Goal: Task Accomplishment & Management: Complete application form

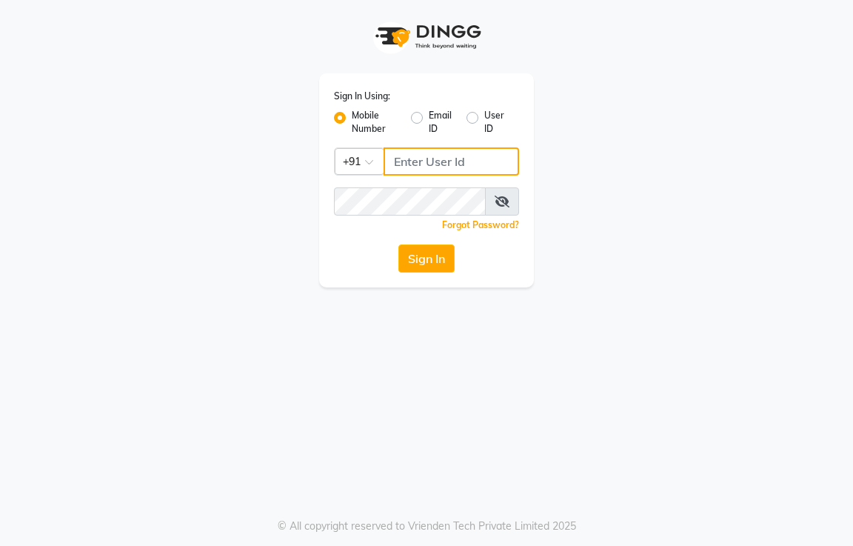
click at [388, 158] on input "Username" at bounding box center [452, 161] width 136 height 28
type input "8355910494"
click at [417, 255] on button "Sign In" at bounding box center [426, 258] width 56 height 28
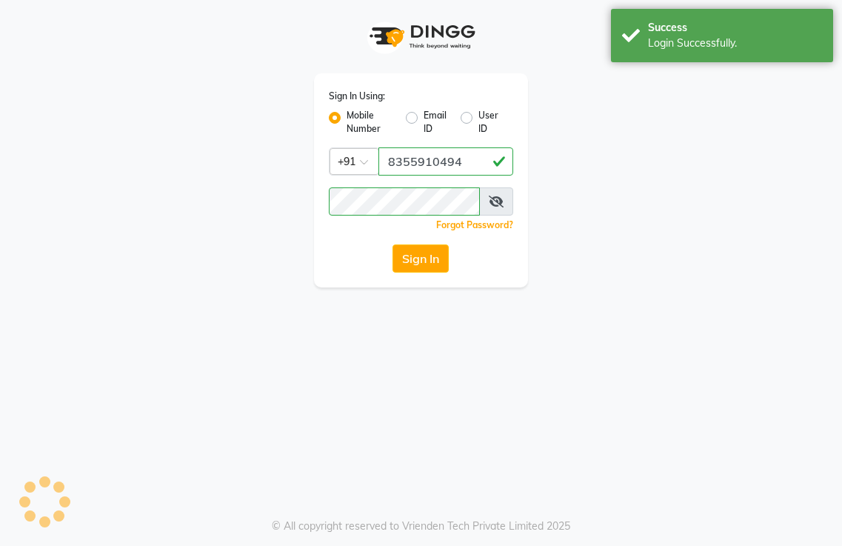
select select "service"
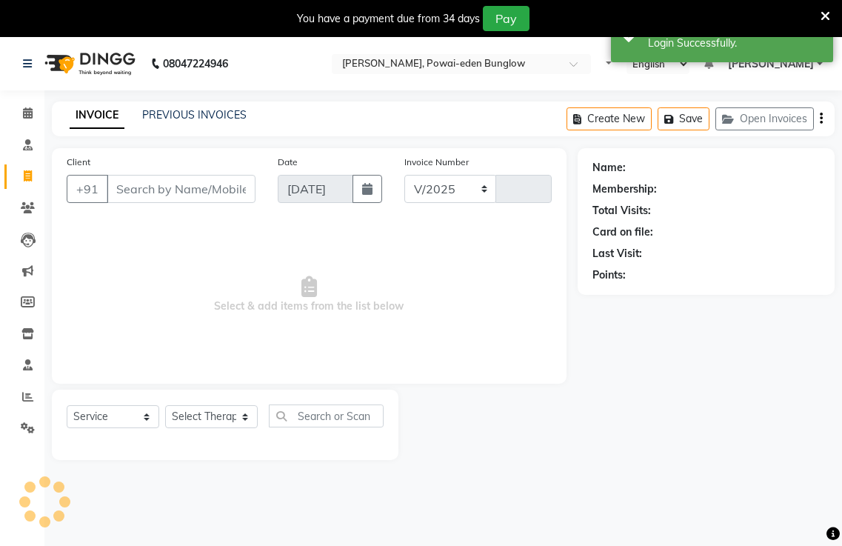
select select "6816"
type input "0103"
click at [115, 187] on input "Client" at bounding box center [181, 189] width 149 height 28
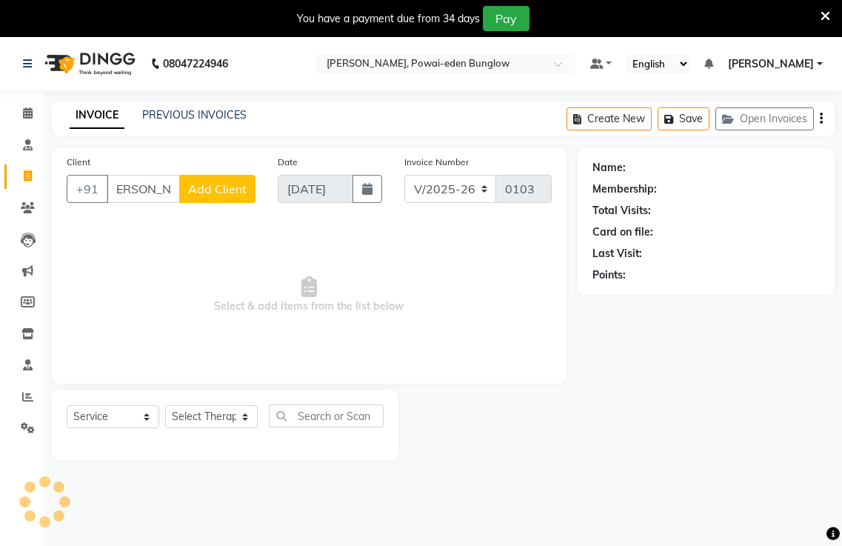
scroll to position [0, 16]
type input "[PERSON_NAME]"
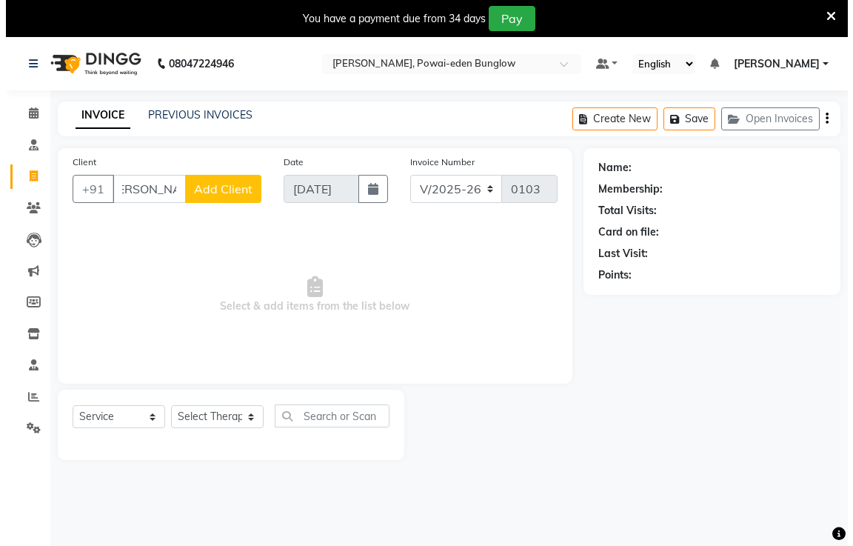
scroll to position [0, 0]
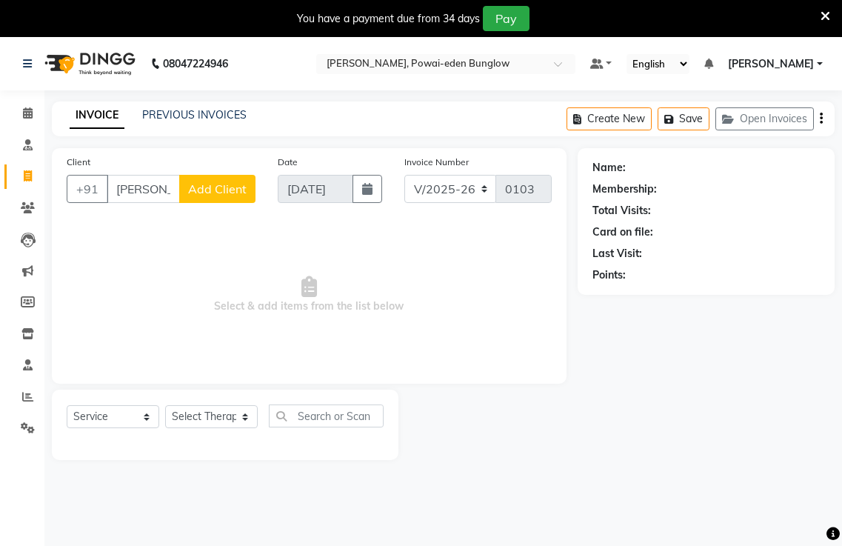
click at [215, 196] on button "Add Client" at bounding box center [217, 189] width 76 height 28
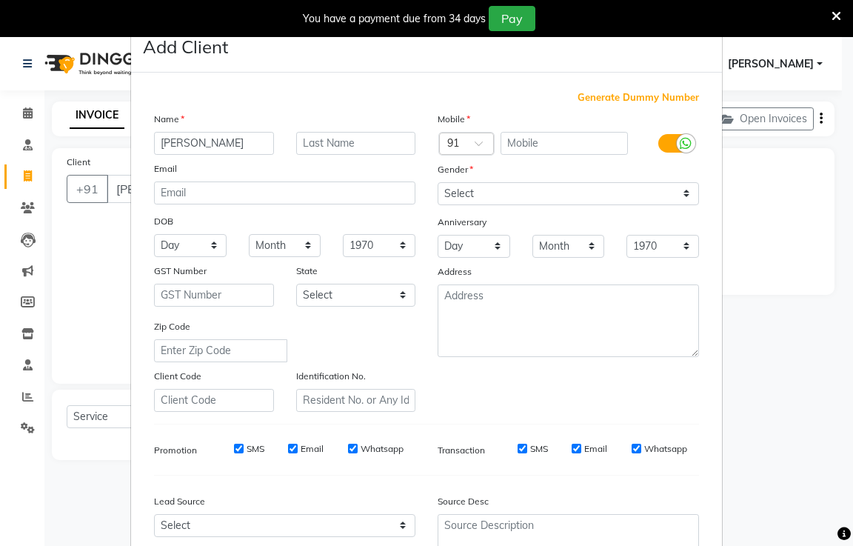
type input "[PERSON_NAME]"
click at [322, 141] on input "text" at bounding box center [356, 143] width 120 height 23
type input "kumar"
click at [518, 144] on input "text" at bounding box center [565, 143] width 128 height 23
type input "9833178242"
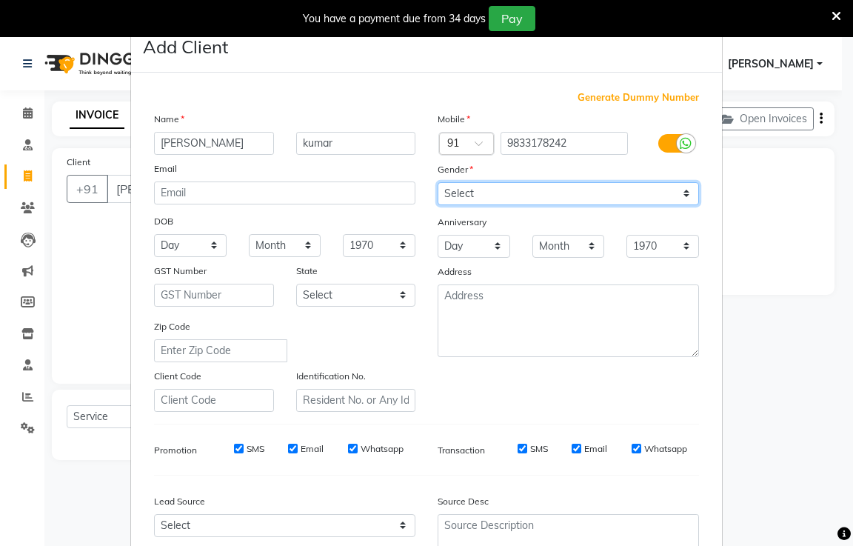
click at [682, 194] on select "Select [DEMOGRAPHIC_DATA] [DEMOGRAPHIC_DATA] Other Prefer Not To Say" at bounding box center [568, 193] width 261 height 23
select select "[DEMOGRAPHIC_DATA]"
click at [438, 182] on select "Select [DEMOGRAPHIC_DATA] [DEMOGRAPHIC_DATA] Other Prefer Not To Say" at bounding box center [568, 193] width 261 height 23
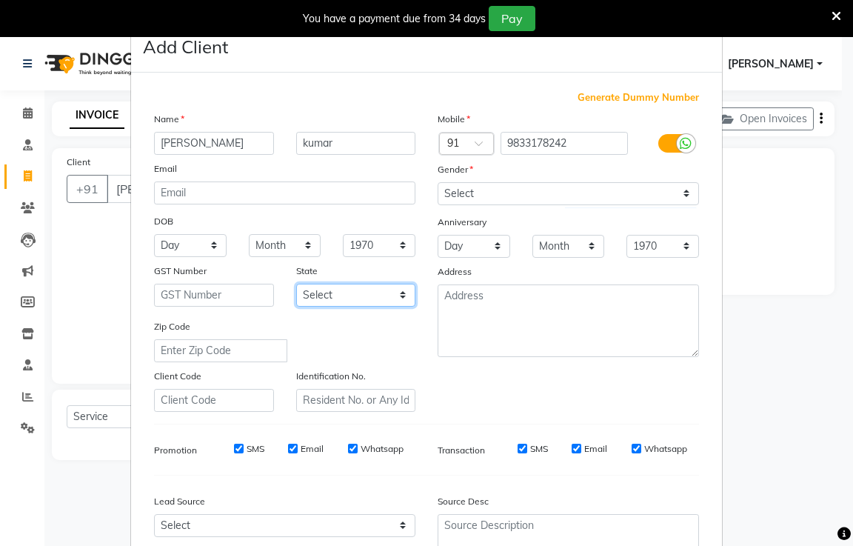
click at [400, 294] on select "Select [GEOGRAPHIC_DATA] [GEOGRAPHIC_DATA] [GEOGRAPHIC_DATA] [GEOGRAPHIC_DATA] …" at bounding box center [356, 295] width 120 height 23
select select "22"
click at [296, 284] on select "Select [GEOGRAPHIC_DATA] [GEOGRAPHIC_DATA] [GEOGRAPHIC_DATA] [GEOGRAPHIC_DATA] …" at bounding box center [356, 295] width 120 height 23
click at [234, 447] on input "SMS" at bounding box center [239, 449] width 10 height 10
checkbox input "false"
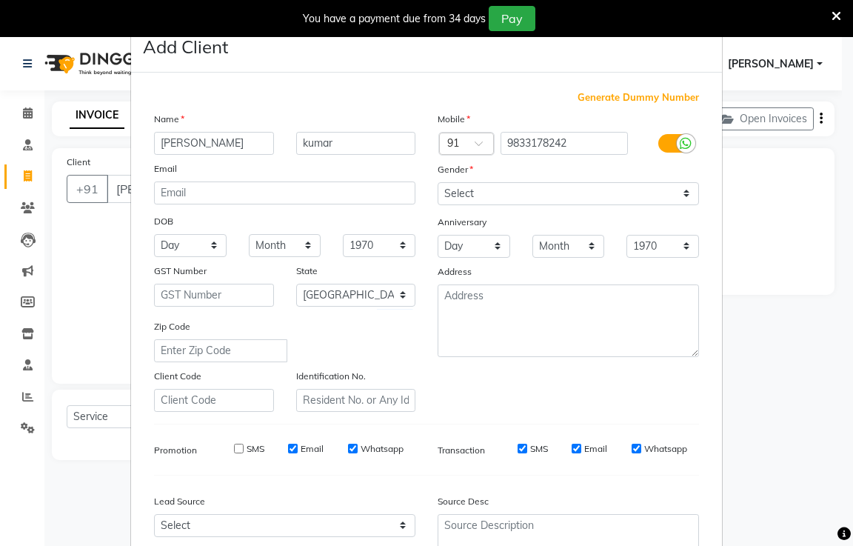
click at [288, 447] on input "Email" at bounding box center [293, 449] width 10 height 10
checkbox input "false"
click at [348, 447] on input "Whatsapp" at bounding box center [353, 449] width 10 height 10
checkbox input "false"
click at [518, 449] on input "SMS" at bounding box center [523, 449] width 10 height 10
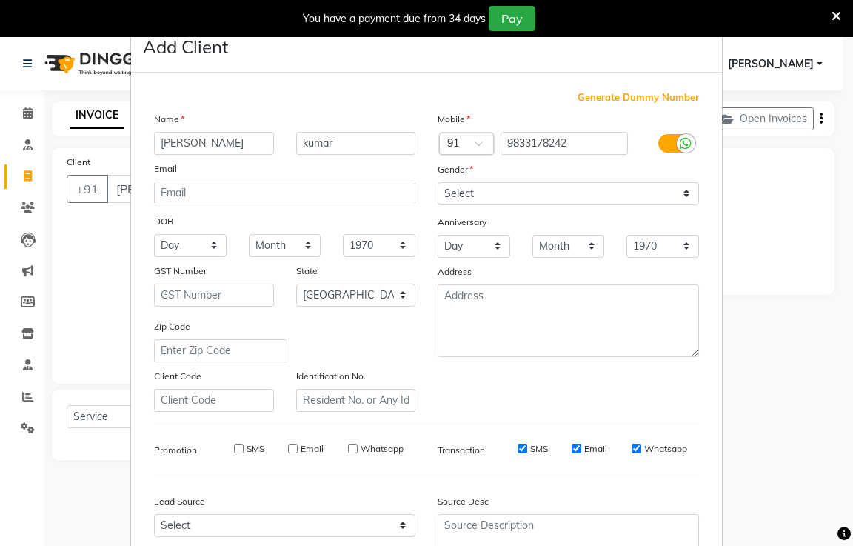
checkbox input "false"
click at [573, 447] on input "Email" at bounding box center [577, 449] width 10 height 10
checkbox input "false"
click at [636, 447] on div "Whatsapp" at bounding box center [660, 448] width 56 height 13
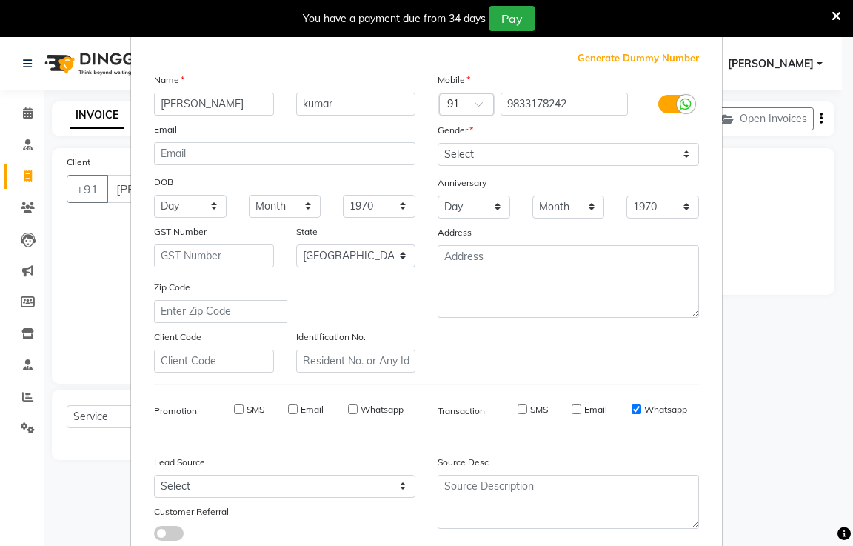
scroll to position [74, 0]
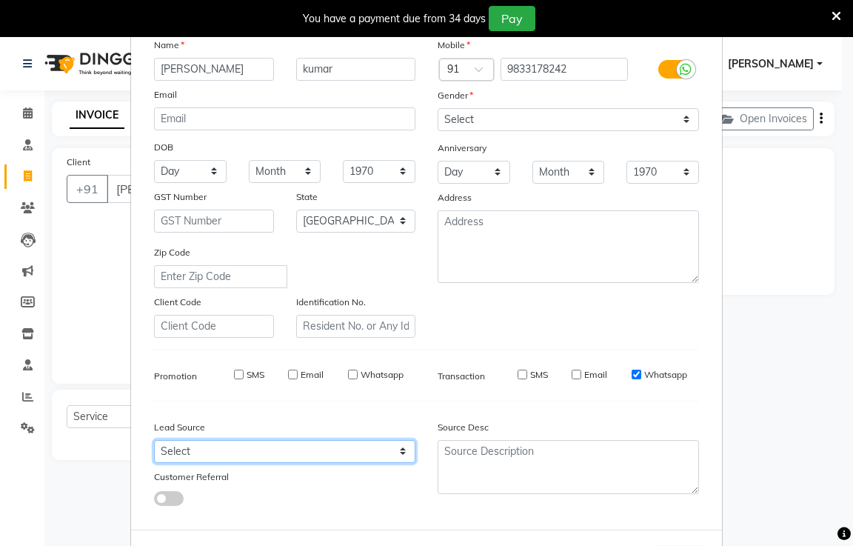
click at [398, 453] on select "Select Walk-in Referral Internet Friend Word of Mouth Advertisement Facebook Ju…" at bounding box center [284, 451] width 261 height 23
select select "47793"
click at [154, 440] on select "Select Walk-in Referral Internet Friend Word of Mouth Advertisement Facebook Ju…" at bounding box center [284, 451] width 261 height 23
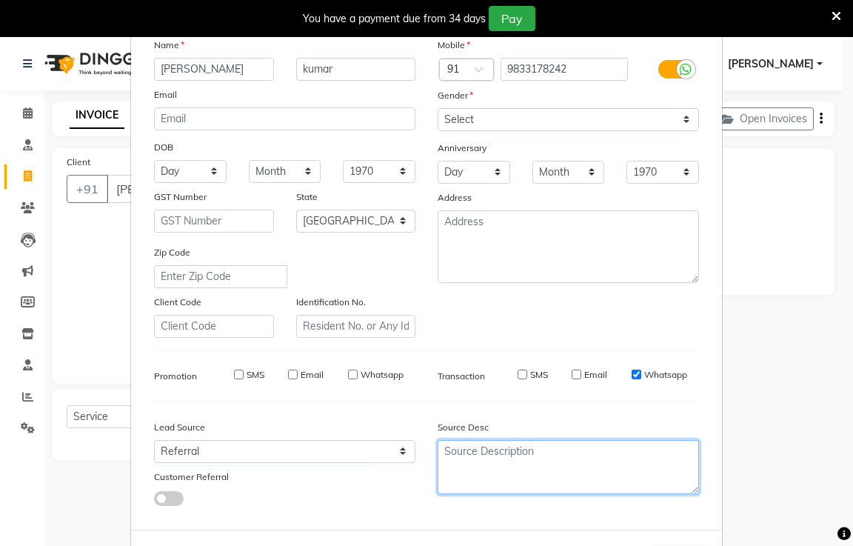
click at [455, 457] on textarea at bounding box center [568, 467] width 261 height 54
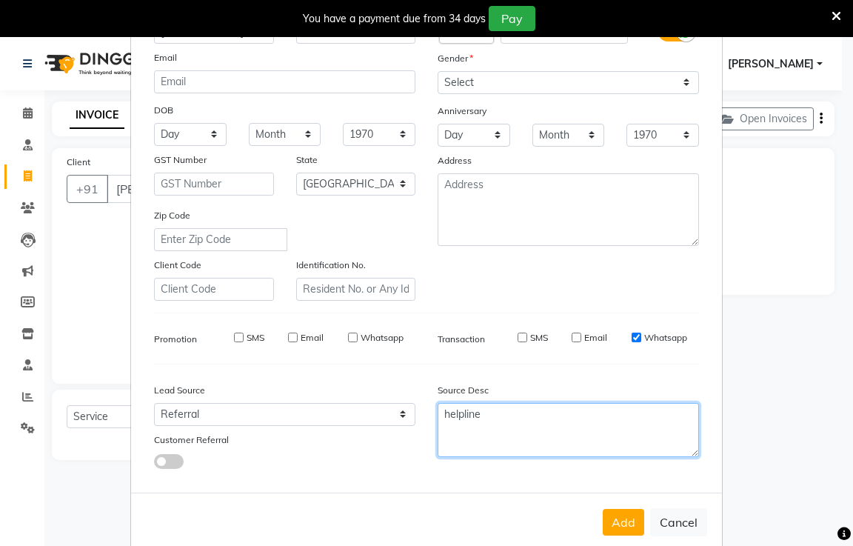
scroll to position [138, 0]
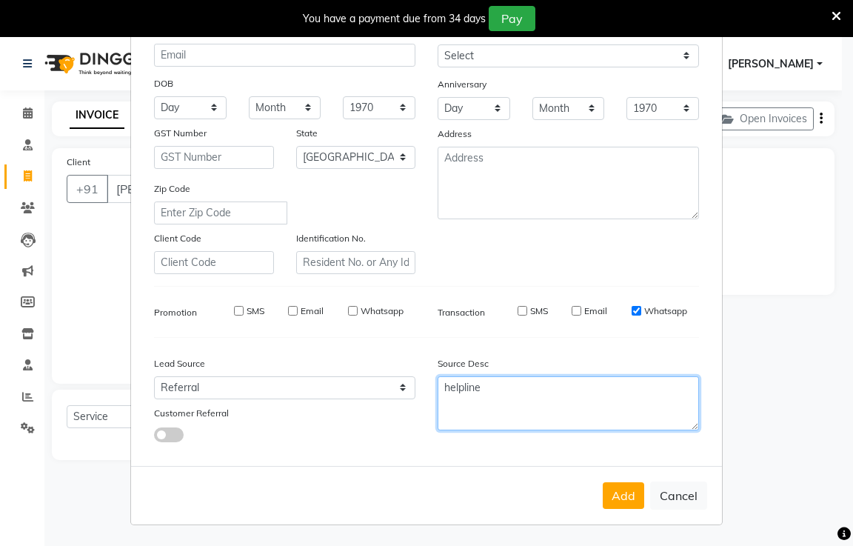
type textarea "helpline"
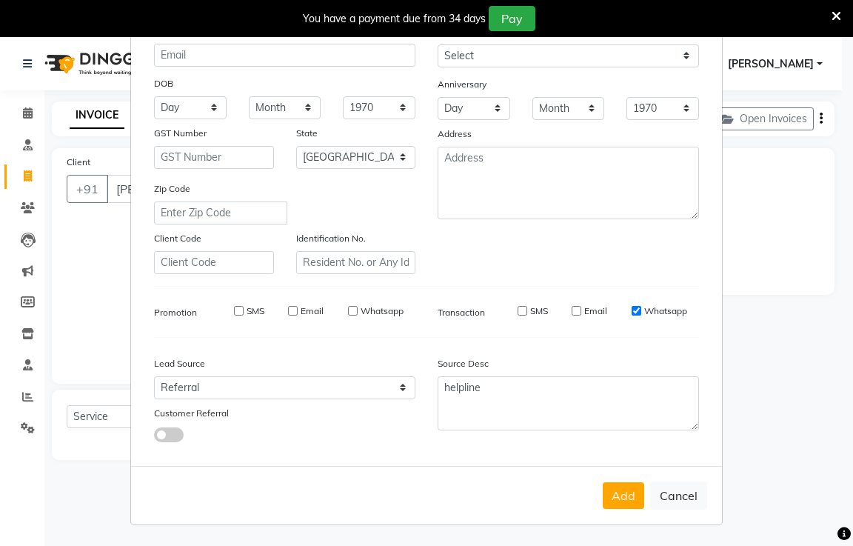
click at [632, 310] on input "Whatsapp" at bounding box center [637, 311] width 10 height 10
checkbox input "false"
click at [615, 490] on button "Add" at bounding box center [623, 495] width 41 height 27
type input "9833178242"
select select
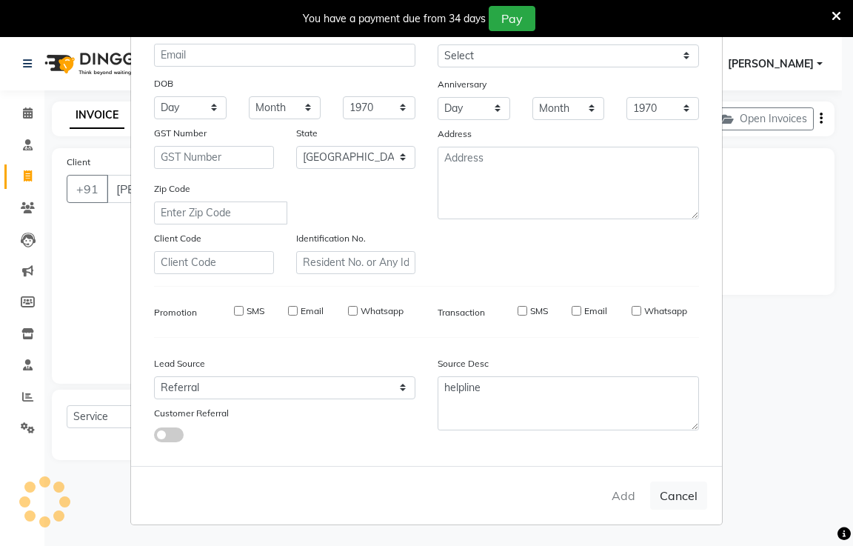
select select
select select "null"
select select
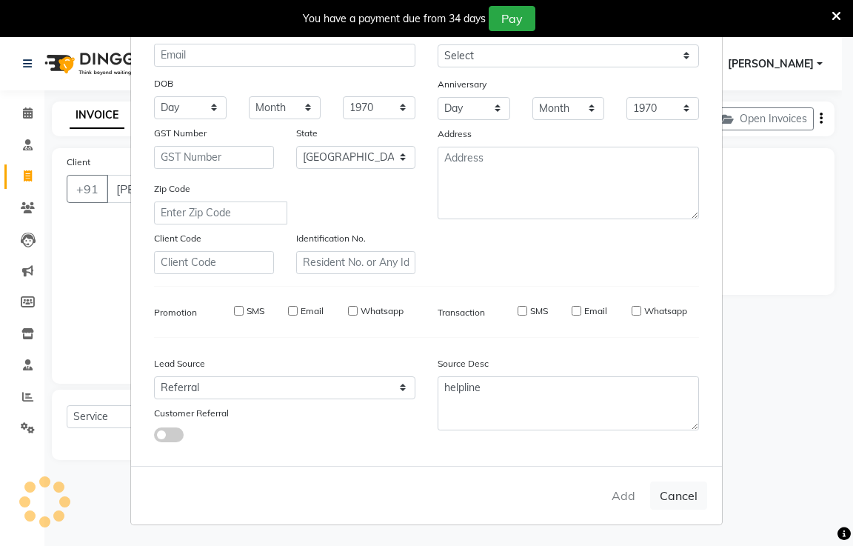
select select
checkbox input "false"
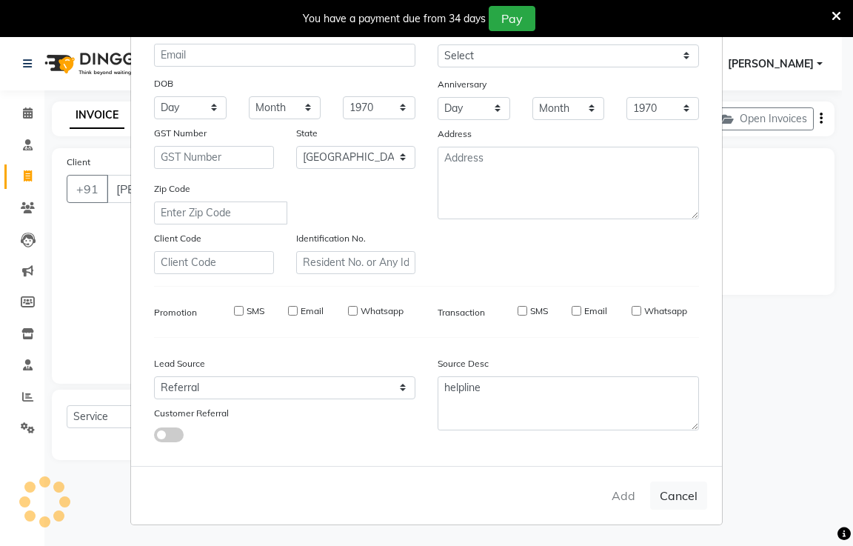
checkbox input "false"
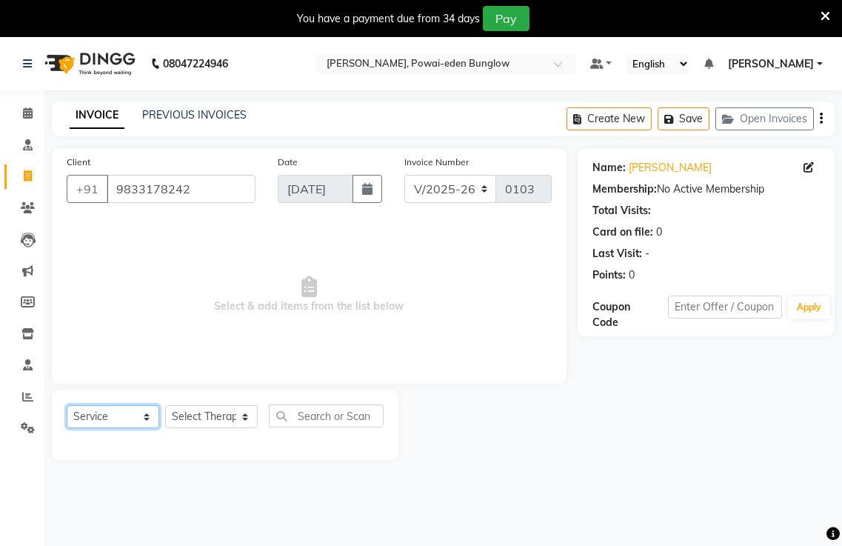
click at [147, 419] on select "Select Service Product Membership Package Voucher Prepaid Gift Card" at bounding box center [113, 416] width 93 height 23
click at [244, 420] on select "Select Therapist [PERSON_NAME] [PERSON_NAME] [PERSON_NAME] Bibina [PERSON_NAME]…" at bounding box center [211, 416] width 93 height 23
select select "72192"
click at [165, 405] on select "Select Therapist [PERSON_NAME] [PERSON_NAME] [PERSON_NAME] Bibina [PERSON_NAME]…" at bounding box center [211, 416] width 93 height 23
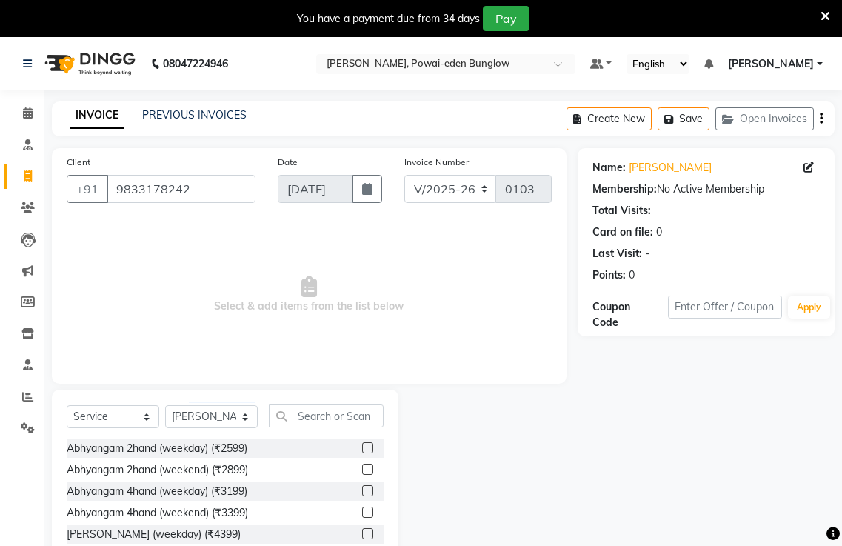
click at [362, 448] on label at bounding box center [367, 447] width 11 height 11
click at [362, 448] on input "checkbox" at bounding box center [367, 449] width 10 height 10
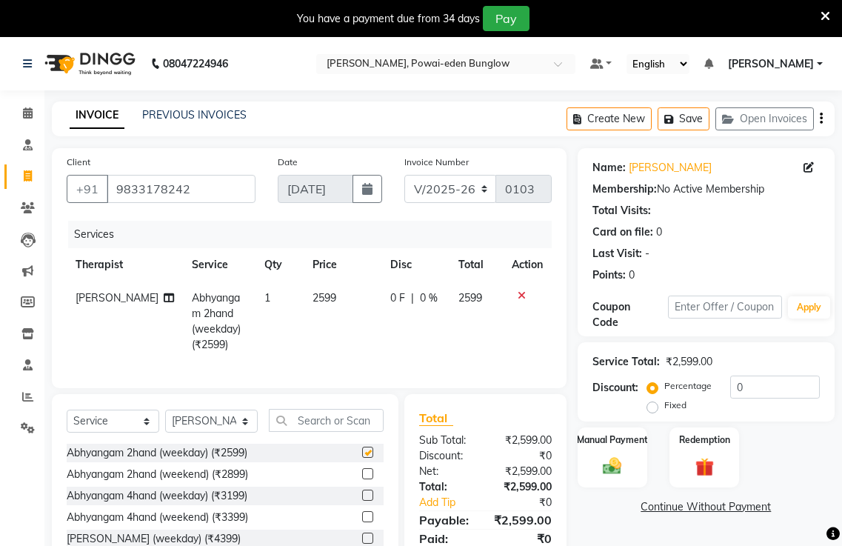
checkbox input "false"
click at [398, 296] on span "0 F" at bounding box center [397, 298] width 15 height 16
select select "72192"
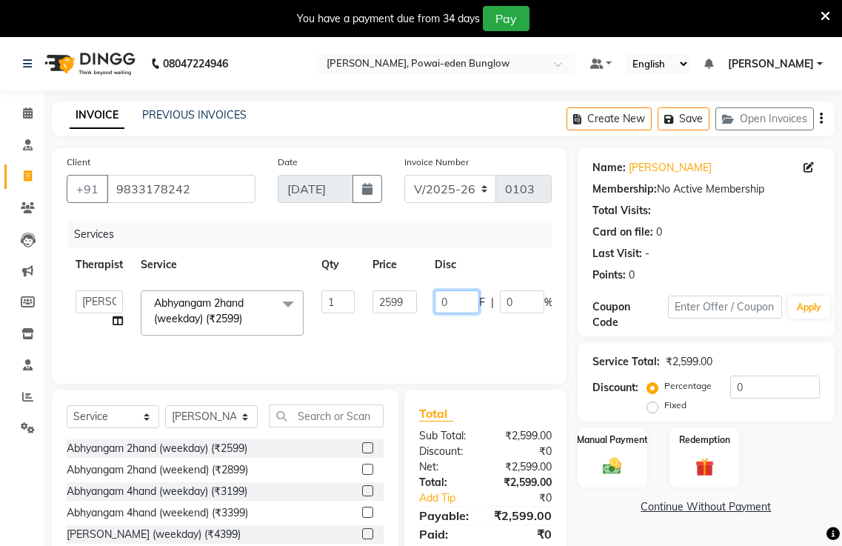
click at [443, 301] on input "0" at bounding box center [457, 301] width 44 height 23
click at [455, 301] on input "10" at bounding box center [457, 301] width 44 height 23
type input "1199"
click at [370, 338] on tr "[PERSON_NAME] [PERSON_NAME] [PERSON_NAME] Bibina [PERSON_NAME] [PERSON_NAME] [P…" at bounding box center [360, 312] width 587 height 63
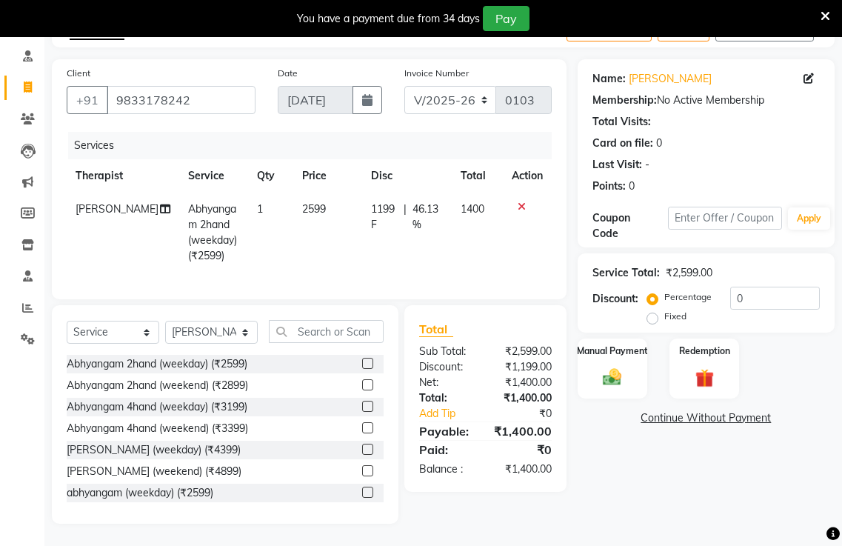
scroll to position [100, 0]
click at [610, 350] on div "Manual Payment" at bounding box center [612, 368] width 73 height 62
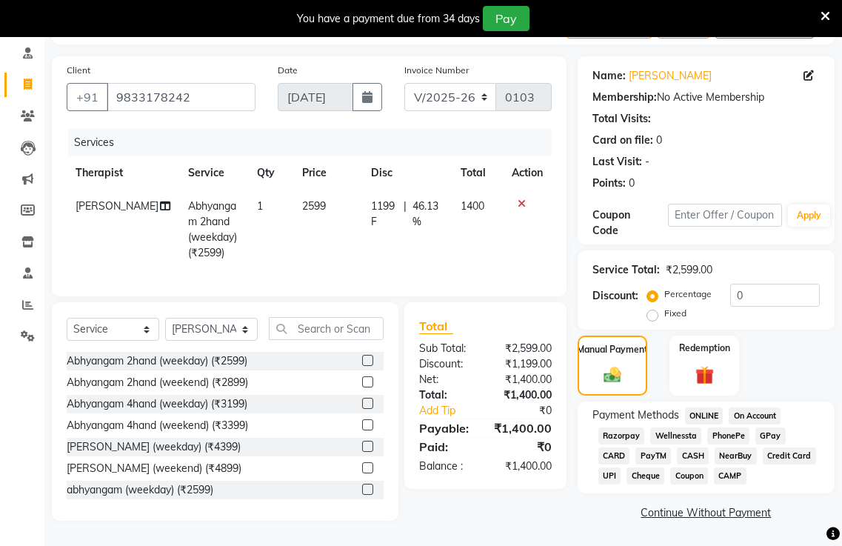
click at [704, 407] on span "ONLINE" at bounding box center [704, 415] width 39 height 17
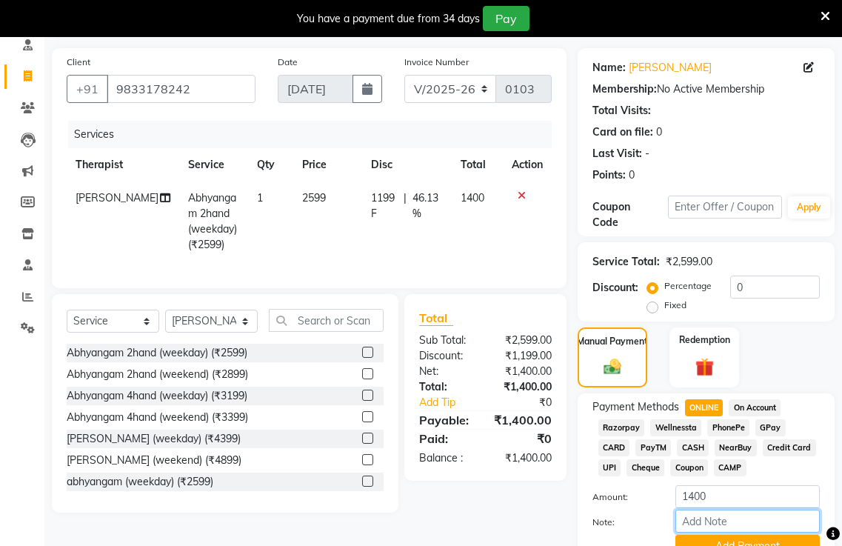
click at [722, 521] on input "Note:" at bounding box center [747, 521] width 144 height 23
type input "q"
type input "r"
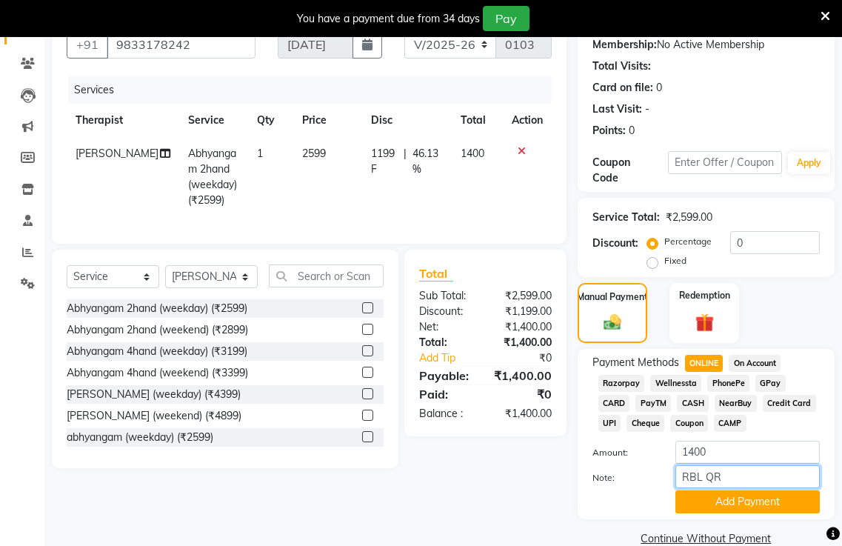
scroll to position [170, 0]
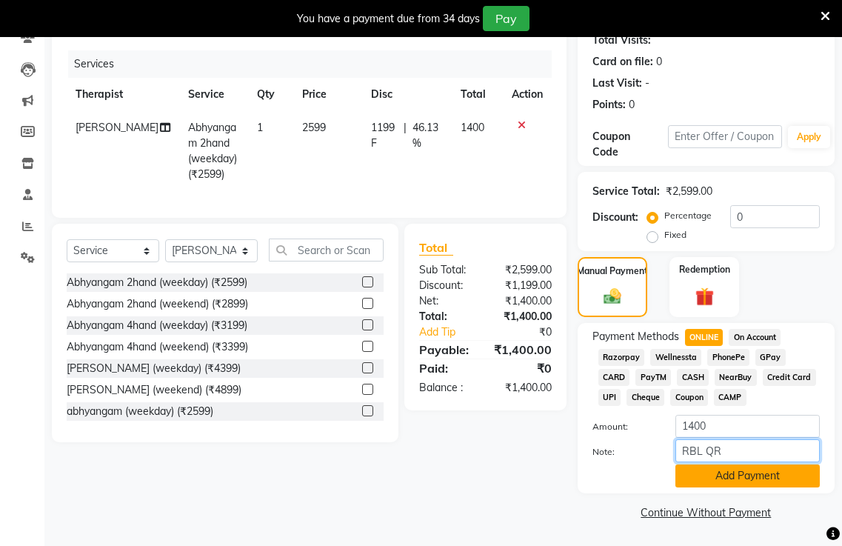
type input "RBL QR"
click at [741, 473] on button "Add Payment" at bounding box center [747, 475] width 144 height 23
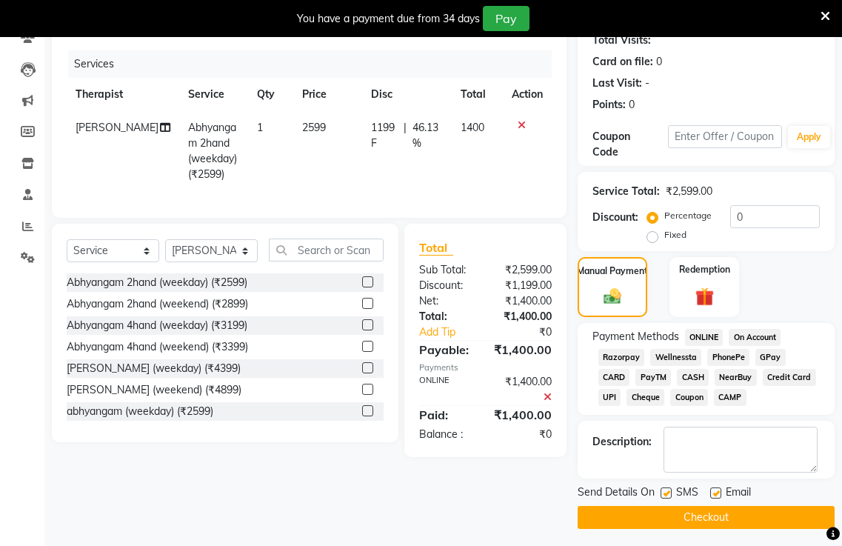
click at [667, 492] on label at bounding box center [666, 492] width 11 height 11
click at [667, 492] on input "checkbox" at bounding box center [666, 494] width 10 height 10
checkbox input "false"
click at [717, 487] on label at bounding box center [715, 492] width 11 height 11
click at [717, 489] on input "checkbox" at bounding box center [715, 494] width 10 height 10
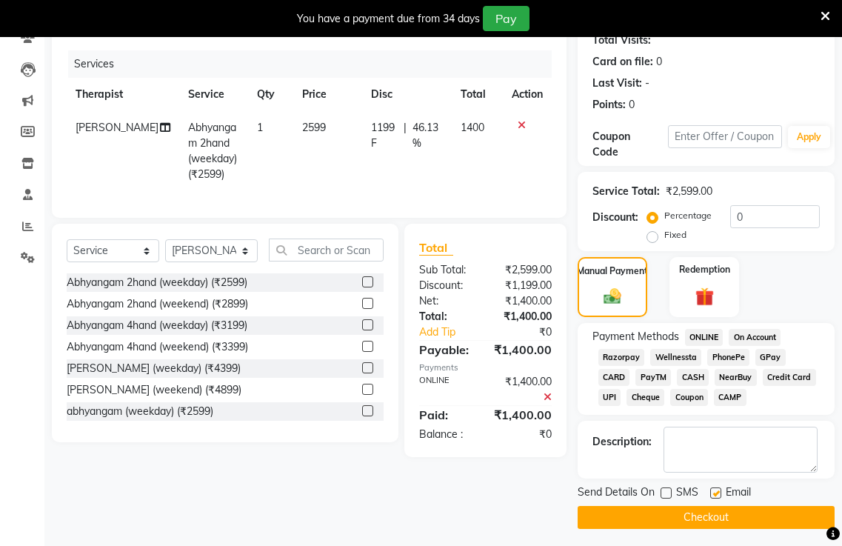
checkbox input "false"
click at [695, 515] on button "Checkout" at bounding box center [706, 517] width 257 height 23
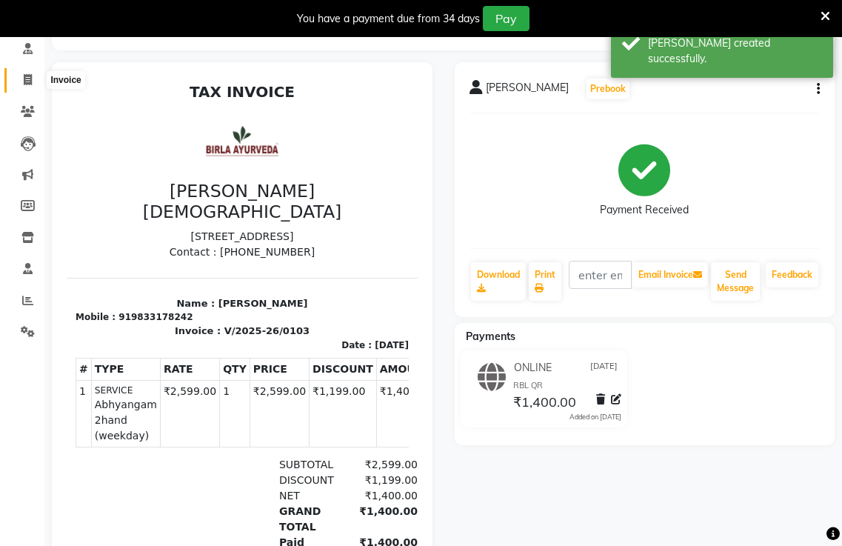
scroll to position [22, 0]
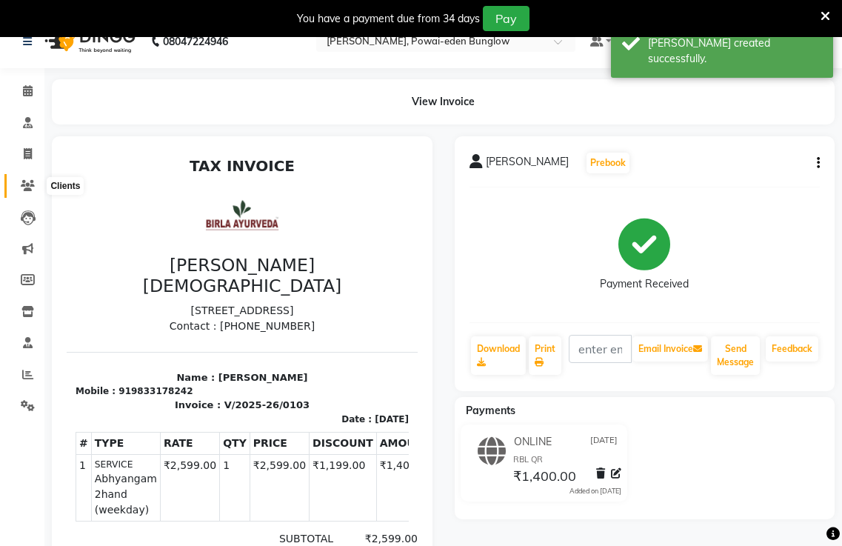
click at [24, 182] on icon at bounding box center [28, 185] width 14 height 11
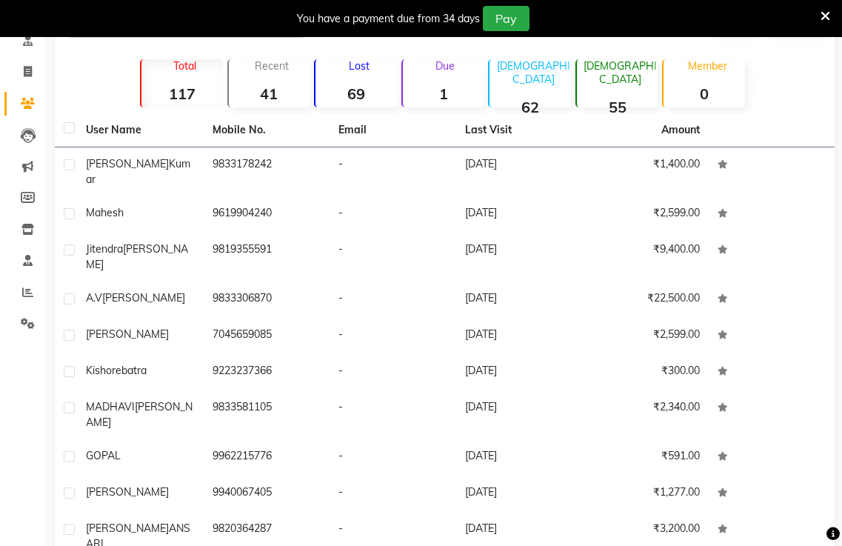
scroll to position [133, 0]
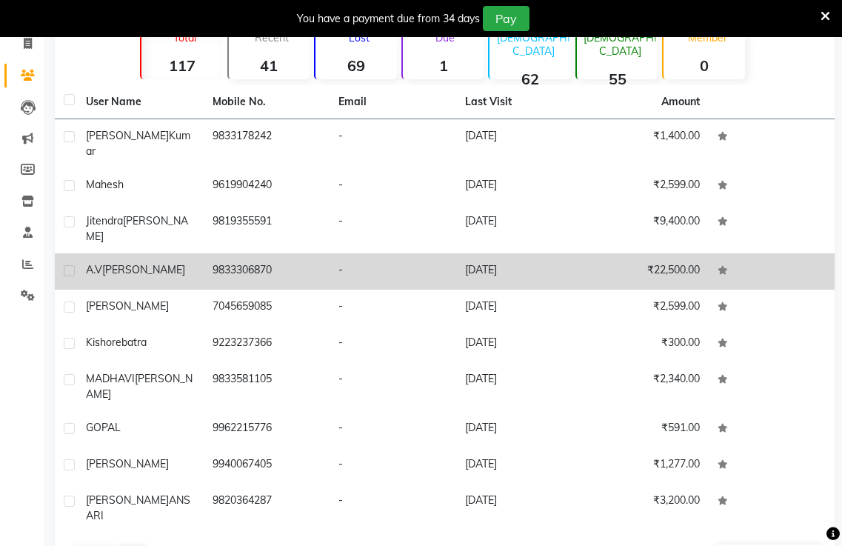
click at [107, 263] on span "[PERSON_NAME]" at bounding box center [143, 269] width 83 height 13
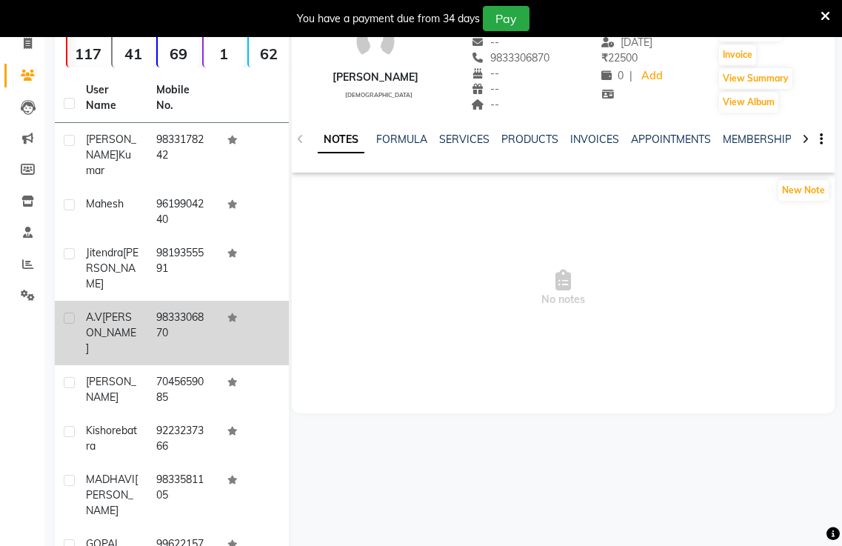
click at [128, 310] on span "[PERSON_NAME]" at bounding box center [111, 332] width 50 height 44
click at [186, 301] on td "9833306870" at bounding box center [182, 333] width 70 height 64
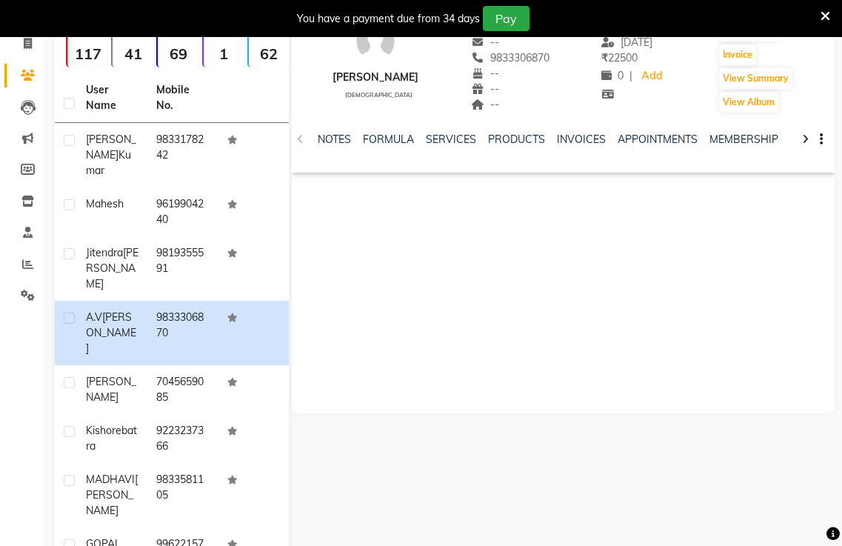
click at [39, 360] on div "Calendar Consultation Invoice Clients Leads Marketing Members Inventory Staff R…" at bounding box center [100, 329] width 200 height 764
click at [695, 221] on div "[PERSON_NAME] [DEMOGRAPHIC_DATA] -- -- 9833306870 -- -- -- -- [DATE] ₹ 22500 0 …" at bounding box center [563, 191] width 543 height 444
click at [567, 137] on link "INVOICES" at bounding box center [581, 139] width 49 height 13
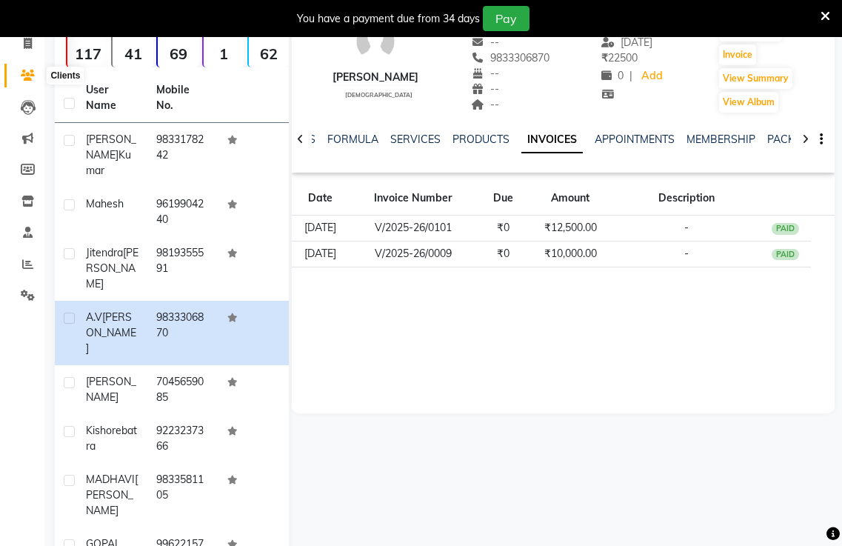
click at [26, 71] on icon at bounding box center [28, 75] width 14 height 11
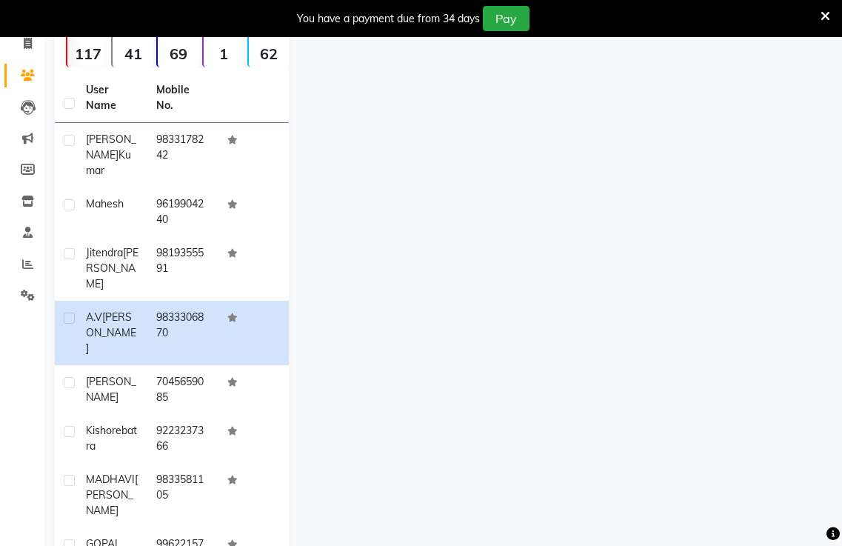
click at [30, 75] on icon at bounding box center [28, 75] width 14 height 11
click at [27, 47] on icon at bounding box center [28, 43] width 8 height 11
select select "service"
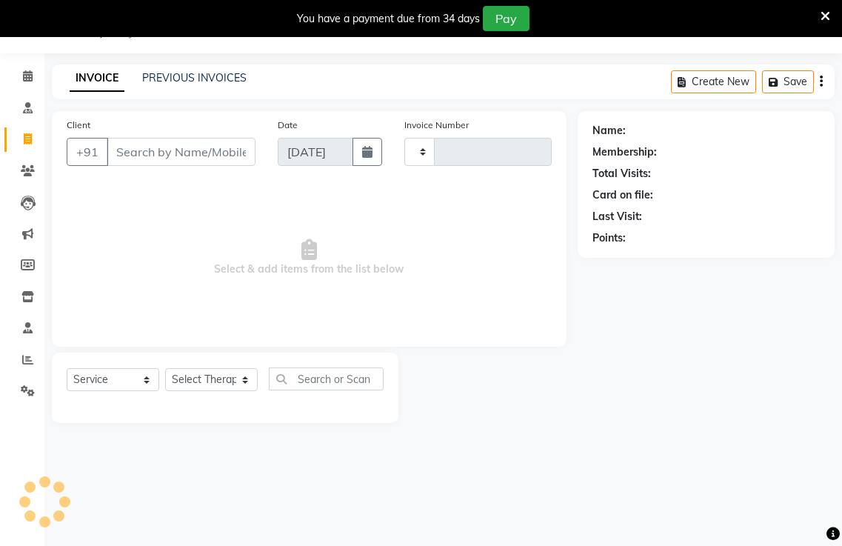
type input "0104"
select select "6816"
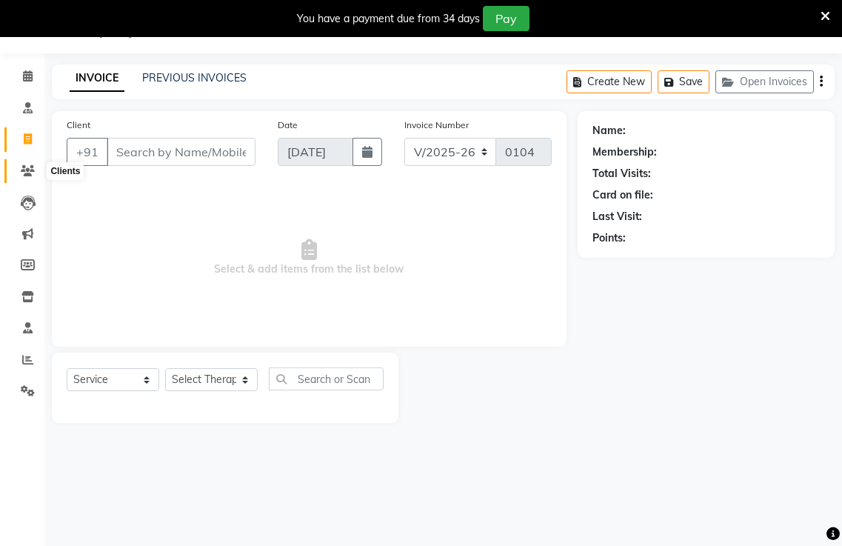
click at [34, 173] on icon at bounding box center [28, 170] width 14 height 11
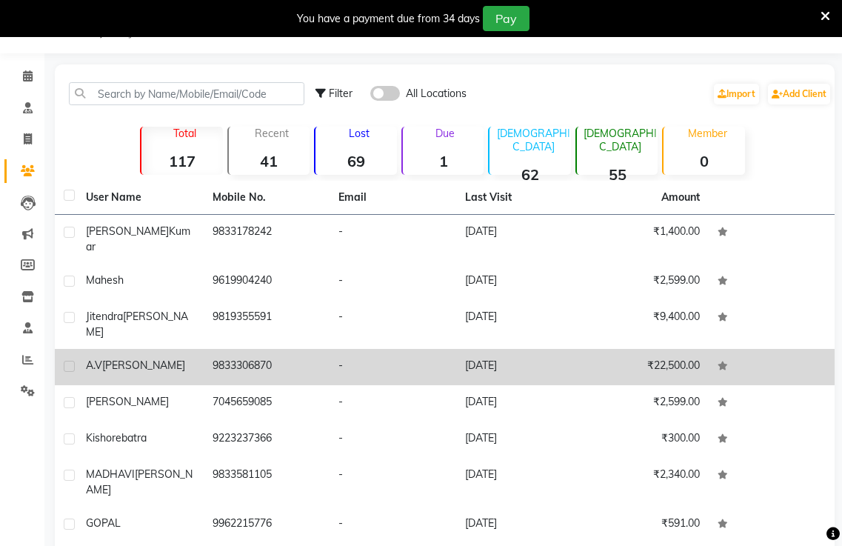
click at [130, 358] on span "[PERSON_NAME]" at bounding box center [143, 364] width 83 height 13
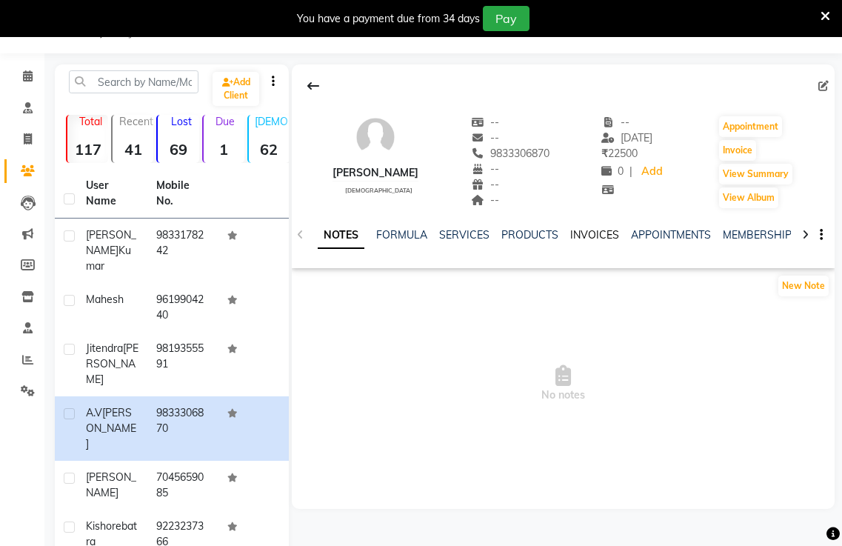
click at [581, 229] on link "INVOICES" at bounding box center [594, 234] width 49 height 13
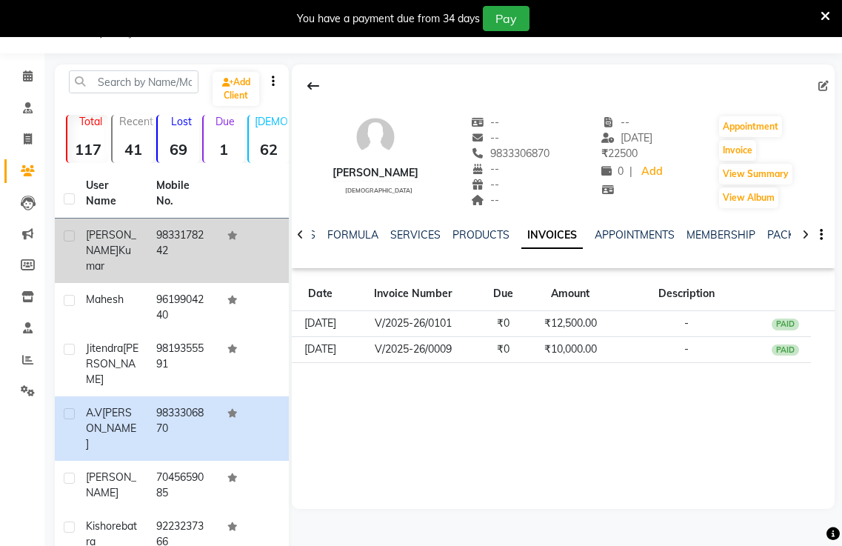
click at [117, 241] on div "[PERSON_NAME]" at bounding box center [112, 250] width 53 height 47
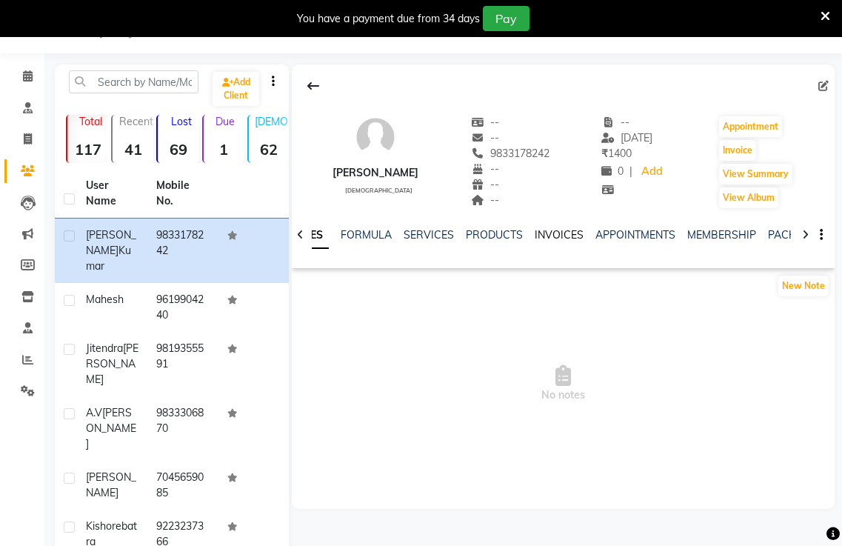
click at [548, 237] on link "INVOICES" at bounding box center [559, 234] width 49 height 13
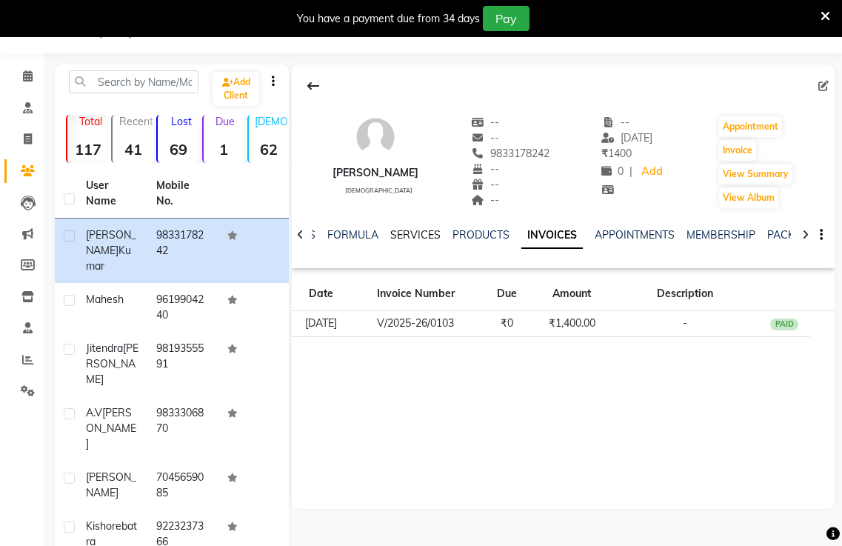
click at [413, 237] on link "SERVICES" at bounding box center [415, 234] width 50 height 13
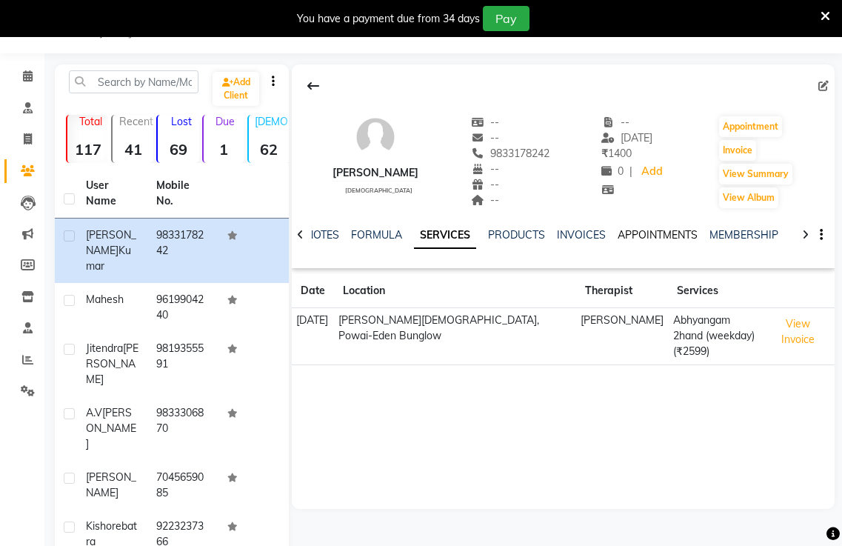
click at [675, 238] on link "APPOINTMENTS" at bounding box center [658, 234] width 80 height 13
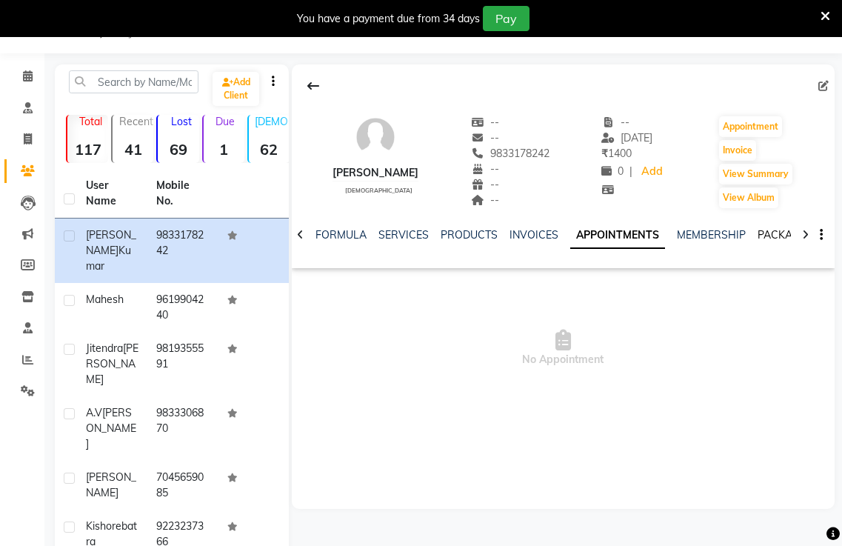
click at [770, 230] on link "PACKAGES" at bounding box center [785, 234] width 55 height 13
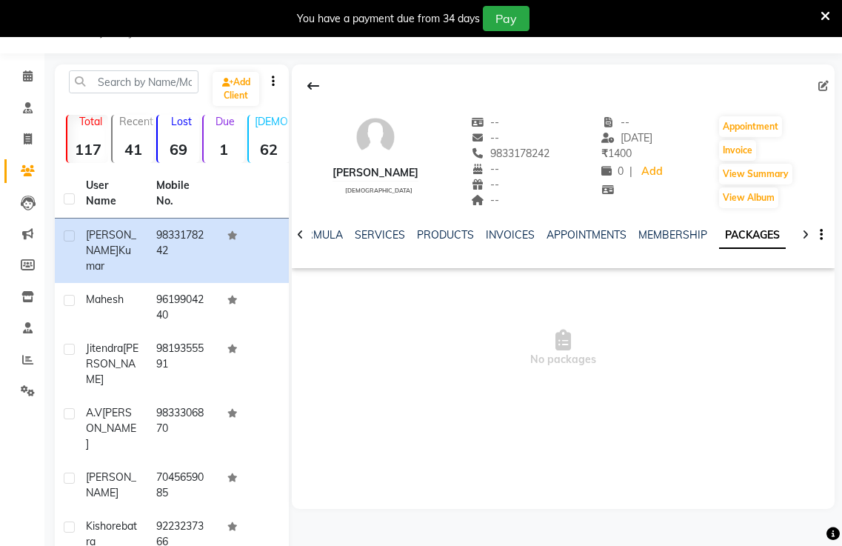
click at [296, 233] on div at bounding box center [300, 233] width 17 height 29
click at [293, 235] on div at bounding box center [300, 233] width 17 height 29
click at [24, 136] on icon at bounding box center [28, 138] width 8 height 11
select select "service"
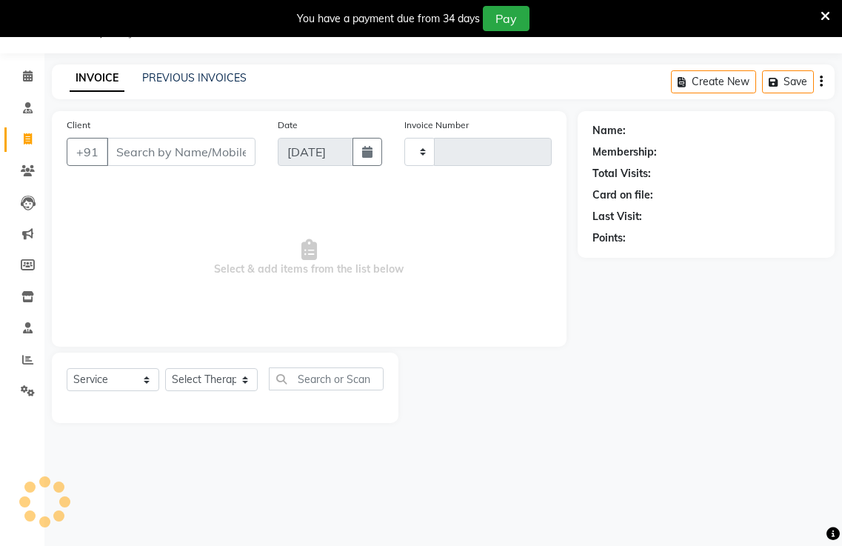
type input "0104"
select select "6816"
